Goal: Information Seeking & Learning: Learn about a topic

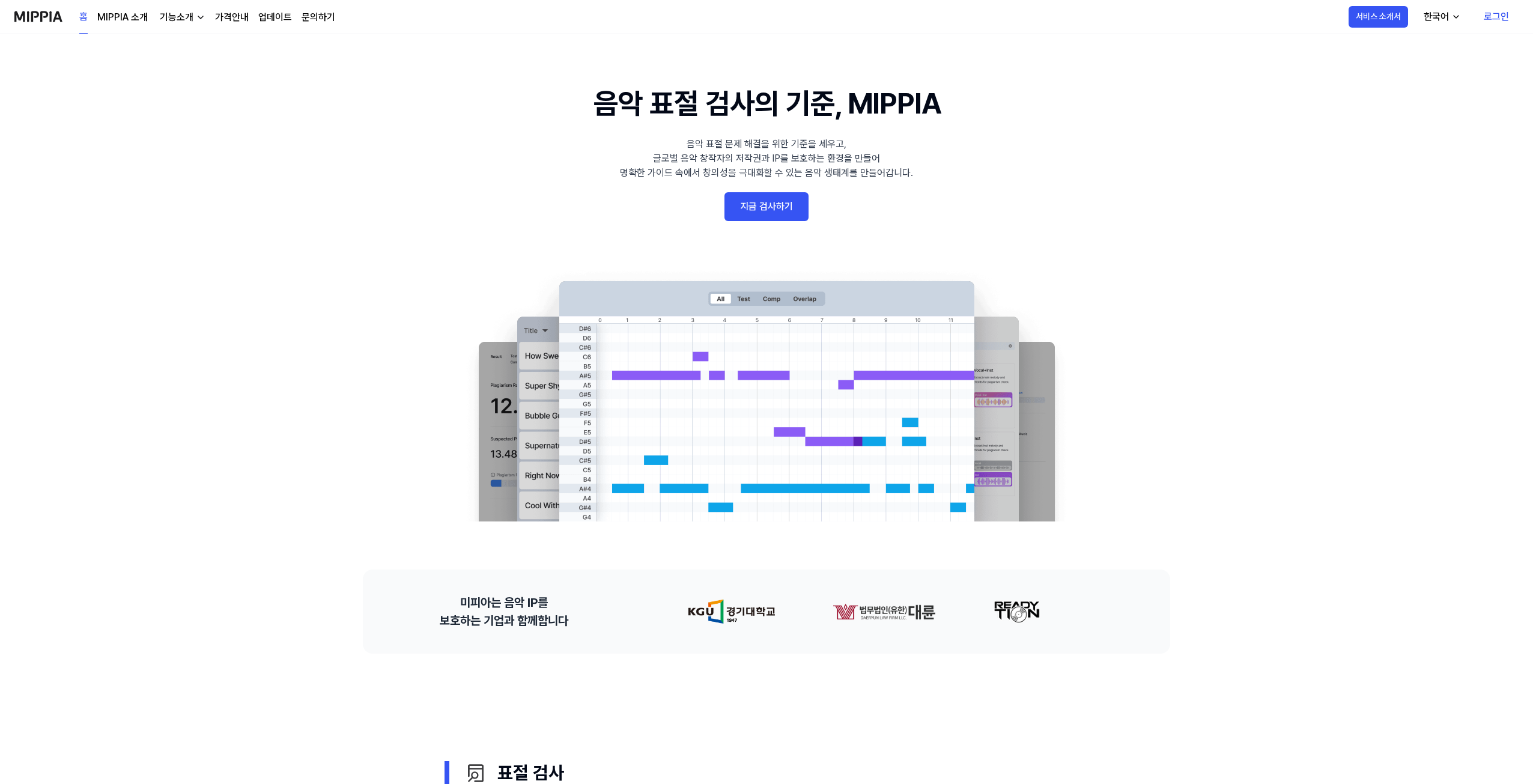
click at [144, 19] on link "MIPPIA 소개" at bounding box center [122, 18] width 50 height 15
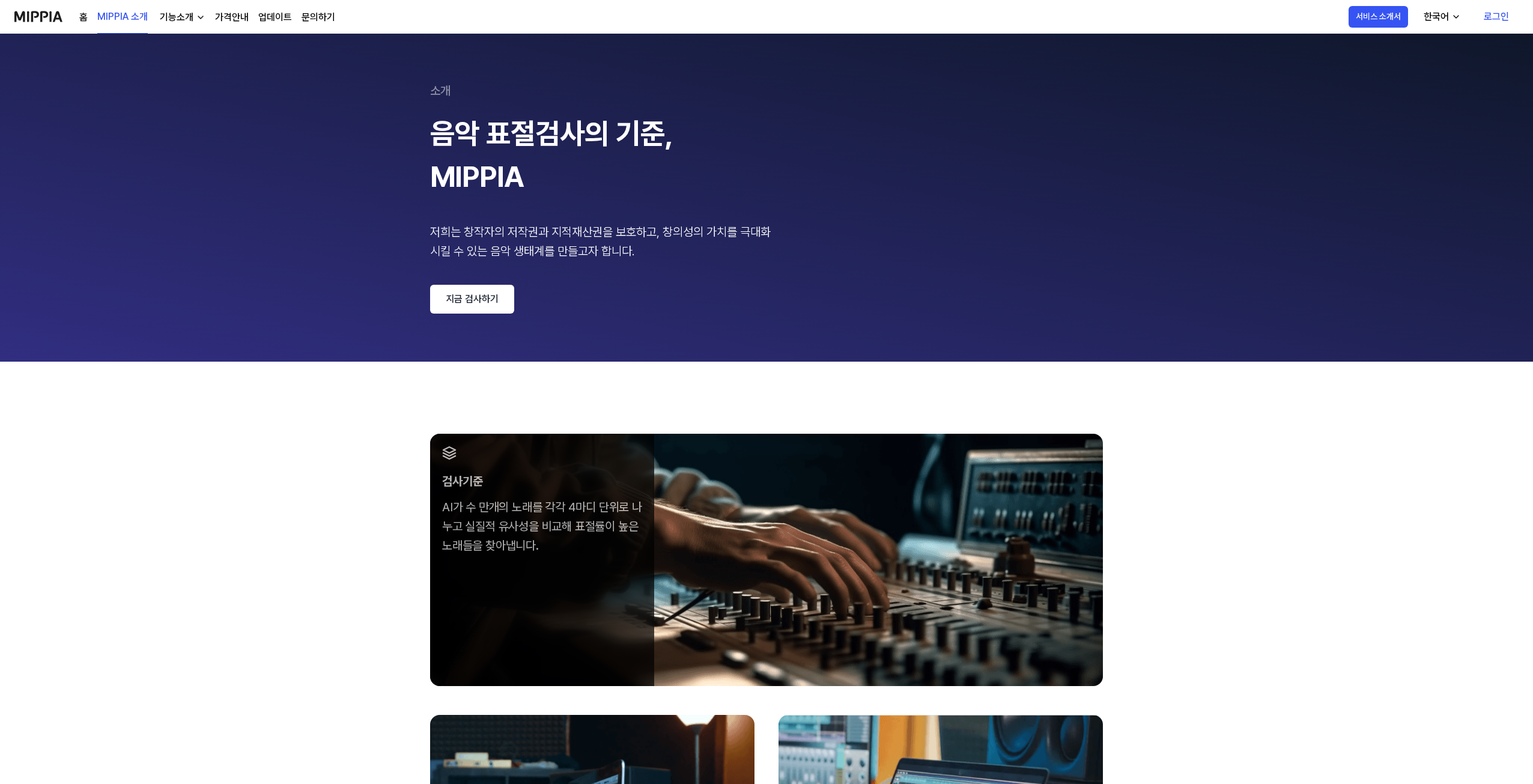
click at [254, 17] on div "홈 MIPPIA 소개 기능소개 가격안내 업데이트 문의하기" at bounding box center [207, 16] width 256 height 33
click at [285, 17] on link "업데이트" at bounding box center [275, 18] width 34 height 15
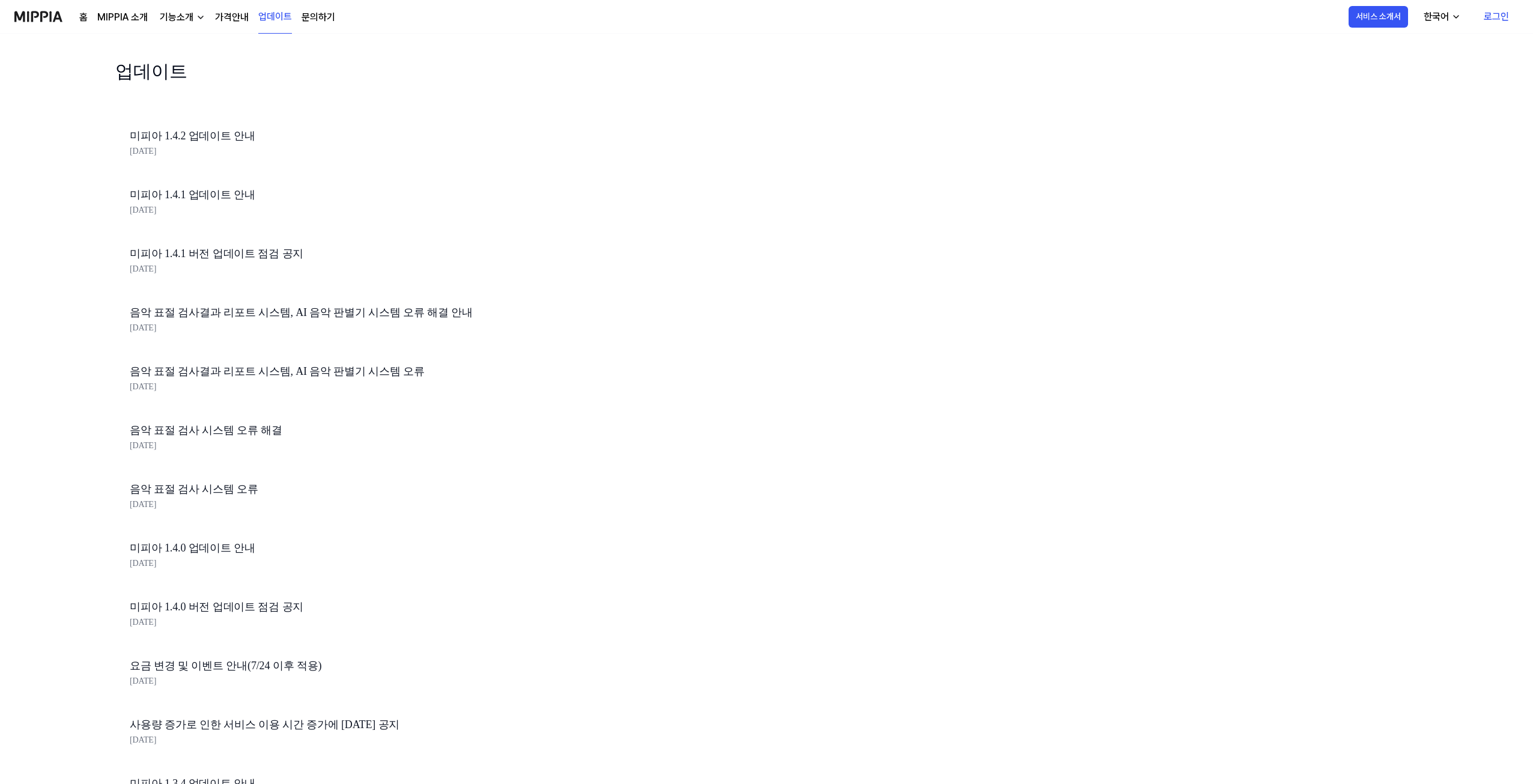
click at [210, 15] on div "홈 MIPPIA 소개 기능소개 가격안내 업데이트 문의하기" at bounding box center [207, 16] width 256 height 33
click at [219, 15] on link "가격안내" at bounding box center [232, 18] width 34 height 15
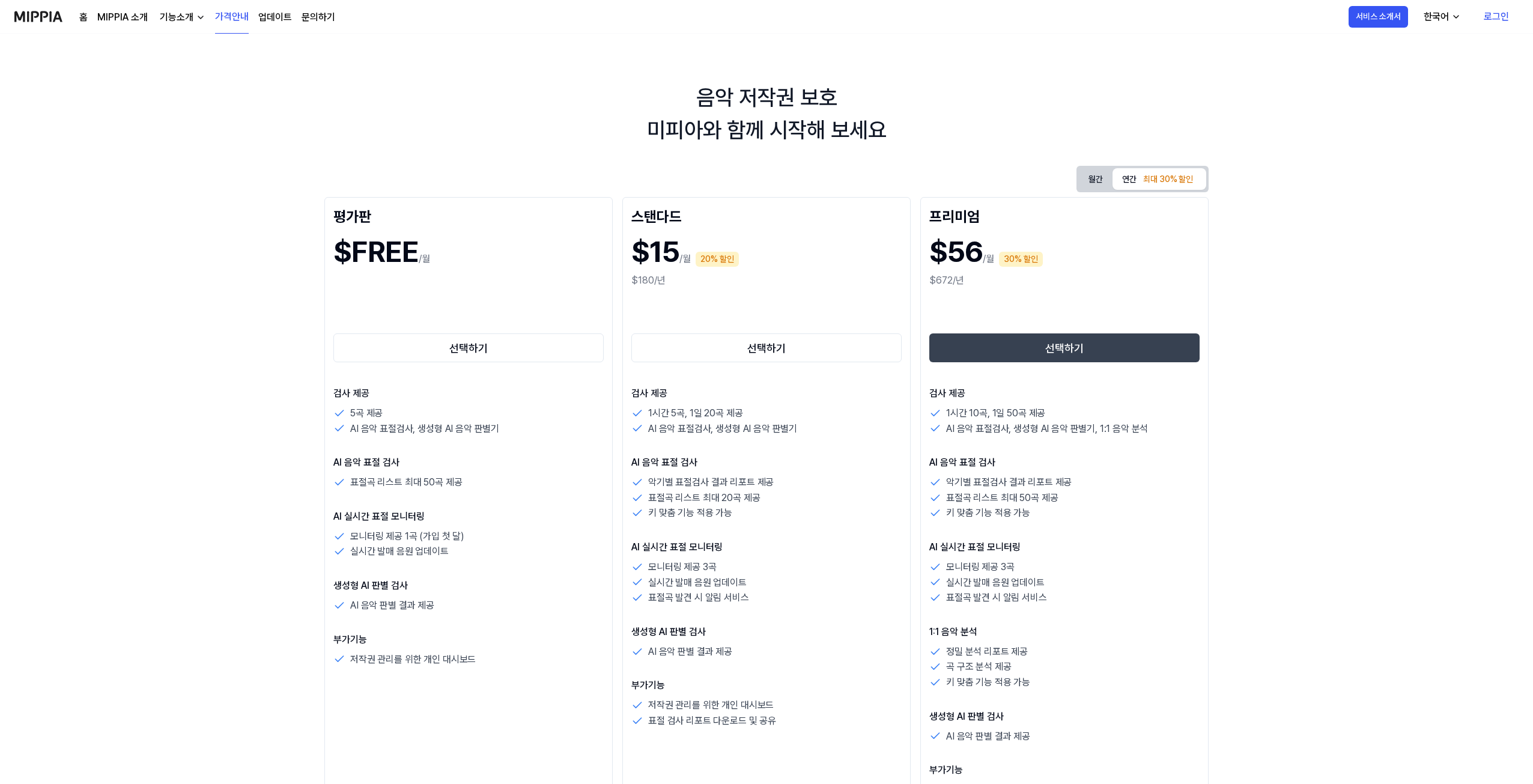
click at [178, 9] on div "홈 MIPPIA 소개 기능소개 가격안내 업데이트 문의하기" at bounding box center [207, 16] width 256 height 33
click at [178, 12] on div "기능소개" at bounding box center [176, 18] width 39 height 15
click at [168, 114] on link "AI 판별기" at bounding box center [181, 116] width 116 height 24
